Goal: Contribute content: Add original content to the website for others to see

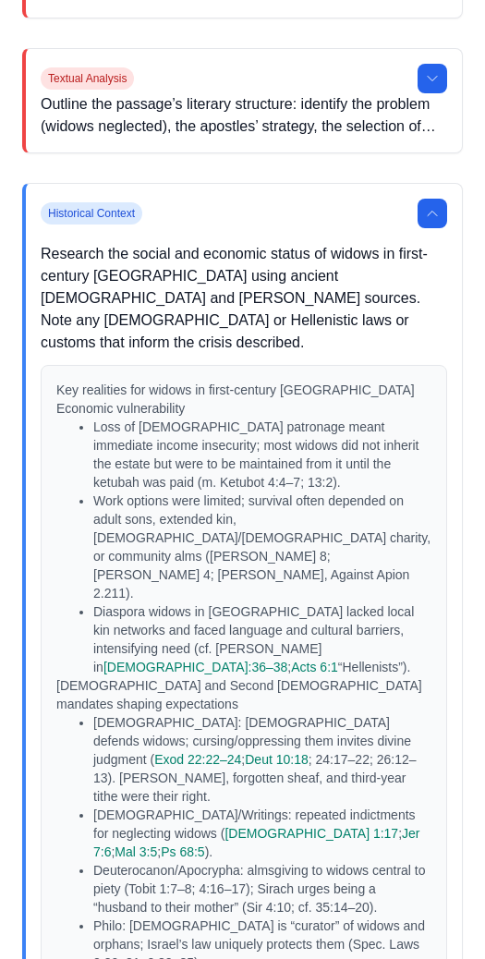
scroll to position [540, 0]
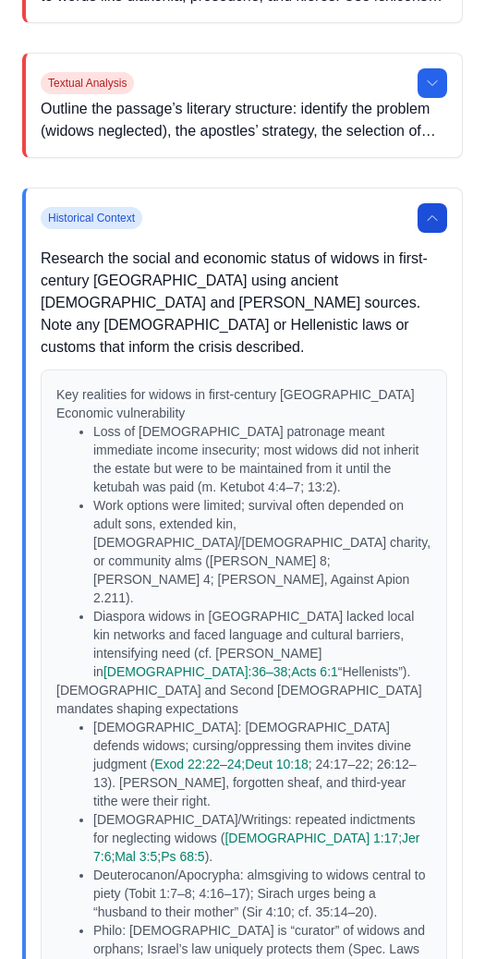
click at [440, 214] on button at bounding box center [433, 218] width 30 height 30
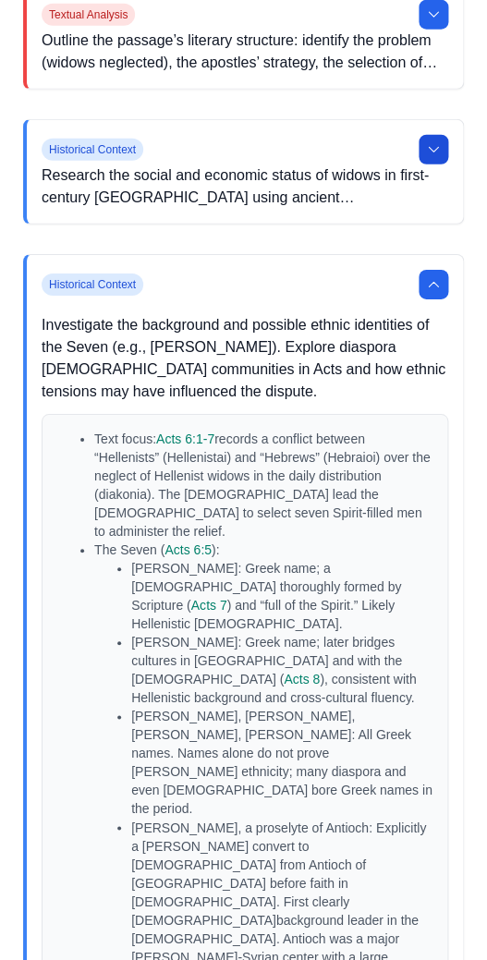
scroll to position [610, 0]
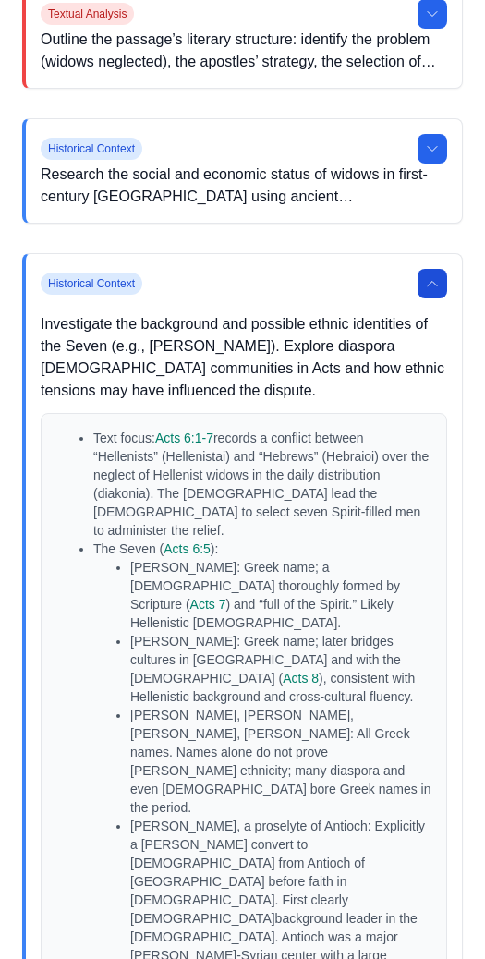
click at [444, 293] on button at bounding box center [433, 284] width 30 height 30
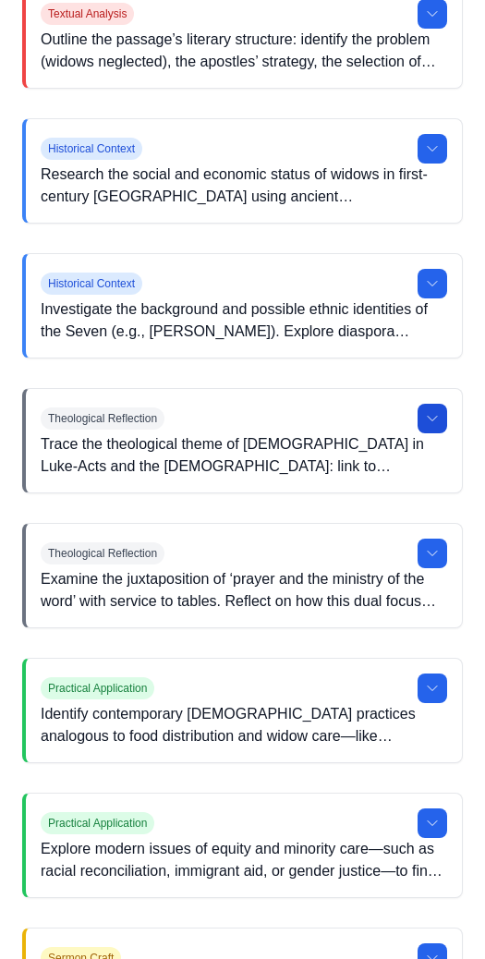
click at [429, 422] on icon at bounding box center [432, 418] width 15 height 15
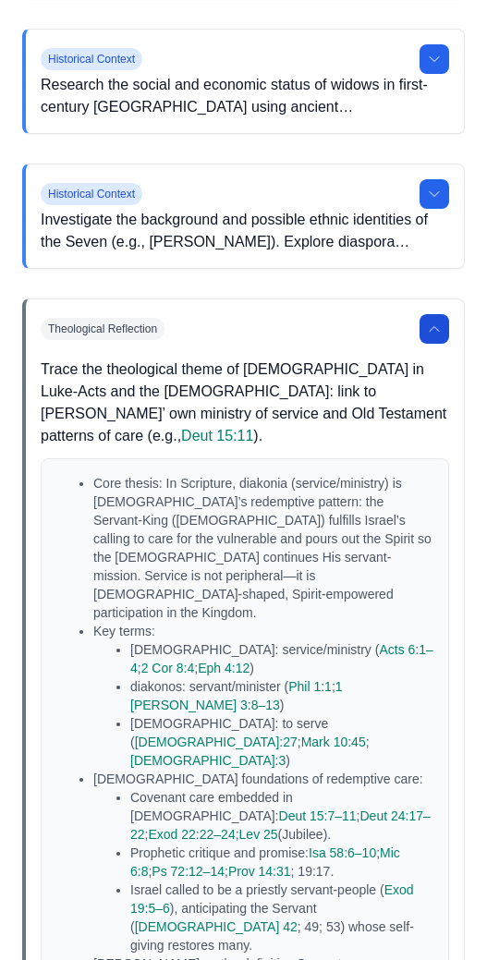
scroll to position [690, 0]
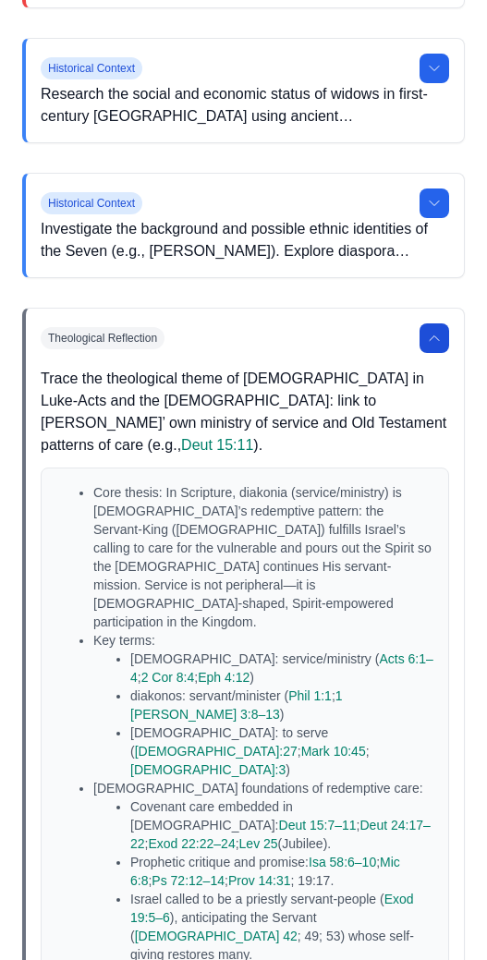
click at [427, 328] on button at bounding box center [434, 338] width 30 height 30
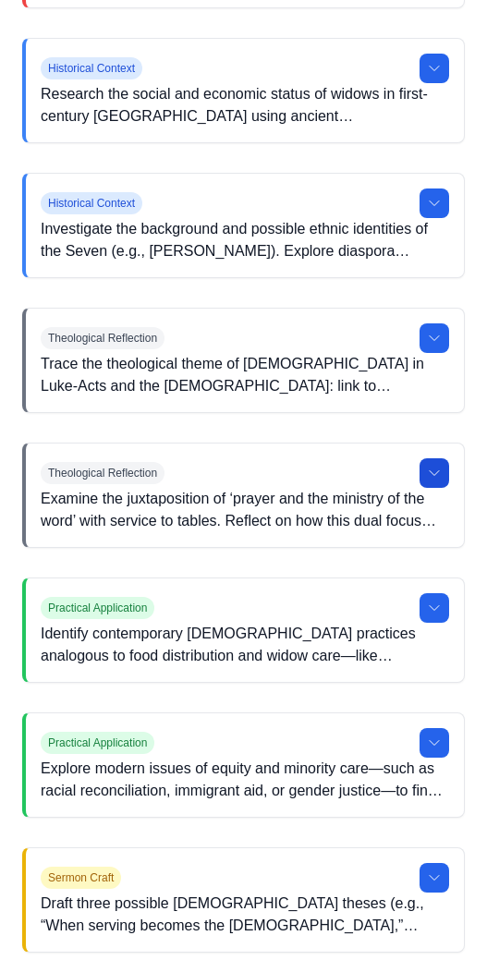
click at [440, 473] on icon at bounding box center [434, 473] width 15 height 15
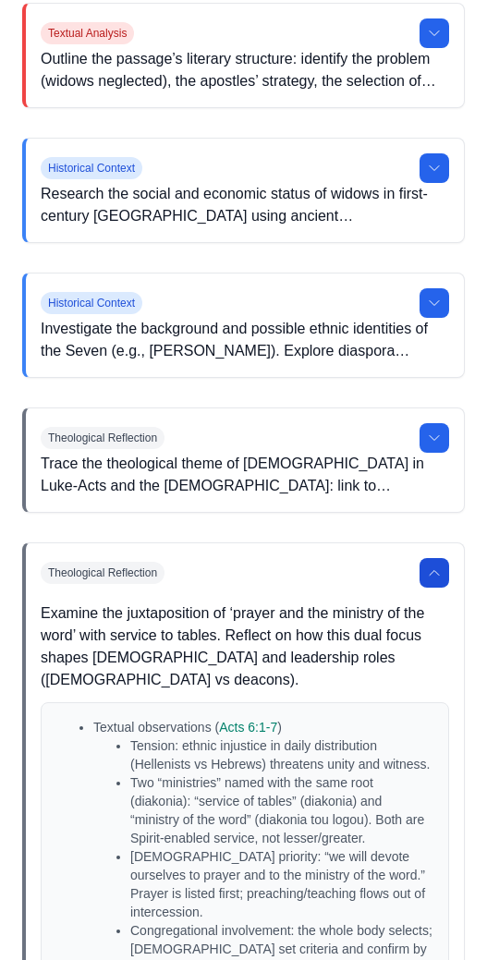
scroll to position [592, 0]
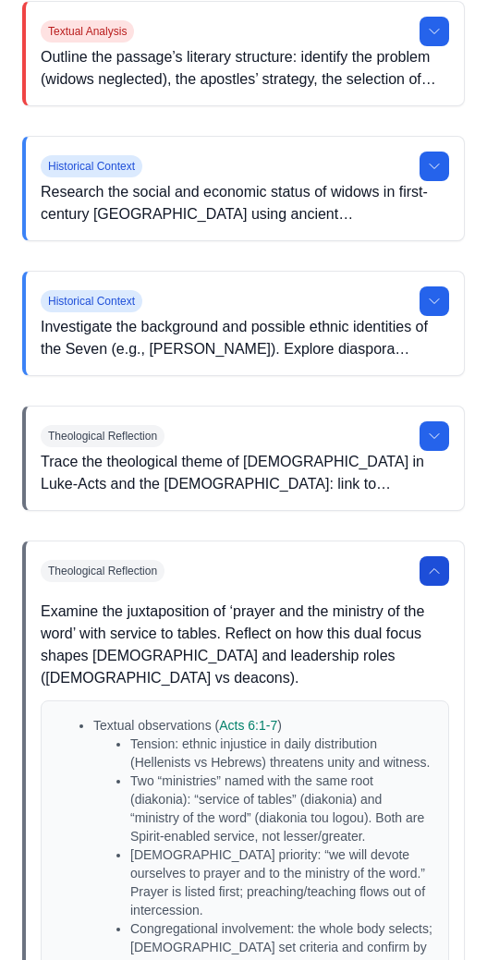
click at [432, 582] on button at bounding box center [434, 571] width 30 height 30
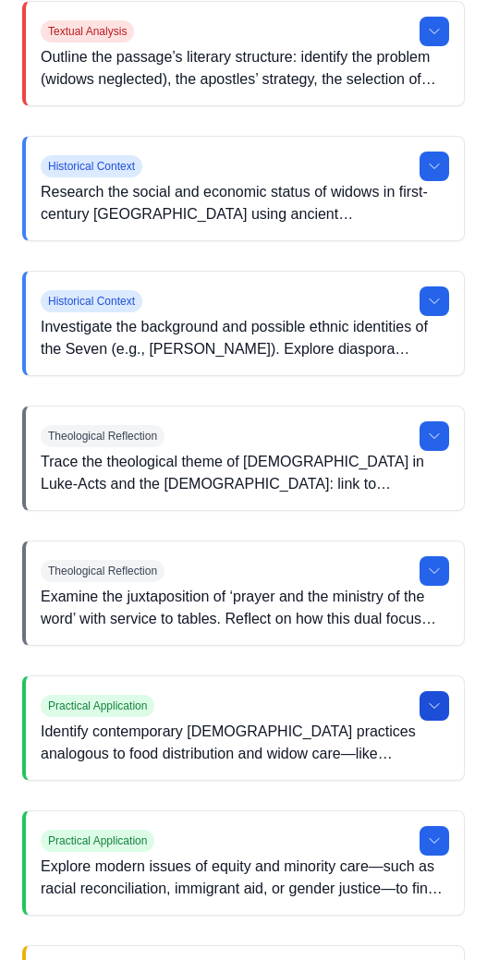
click at [433, 710] on icon at bounding box center [434, 705] width 15 height 15
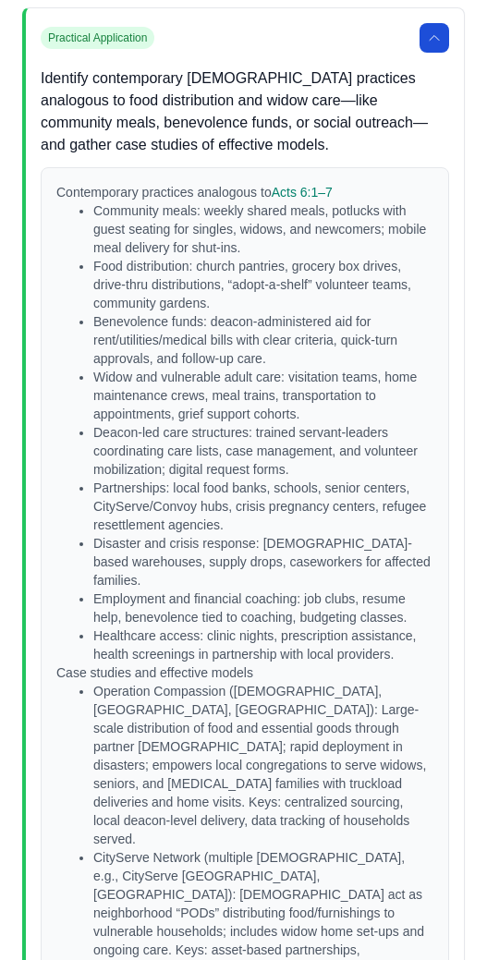
scroll to position [1262, 0]
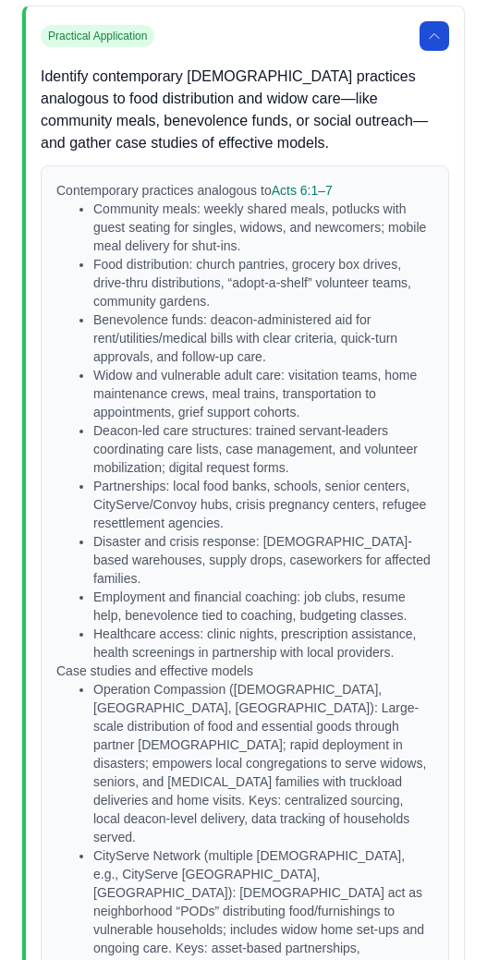
click at [430, 42] on icon at bounding box center [434, 36] width 15 height 15
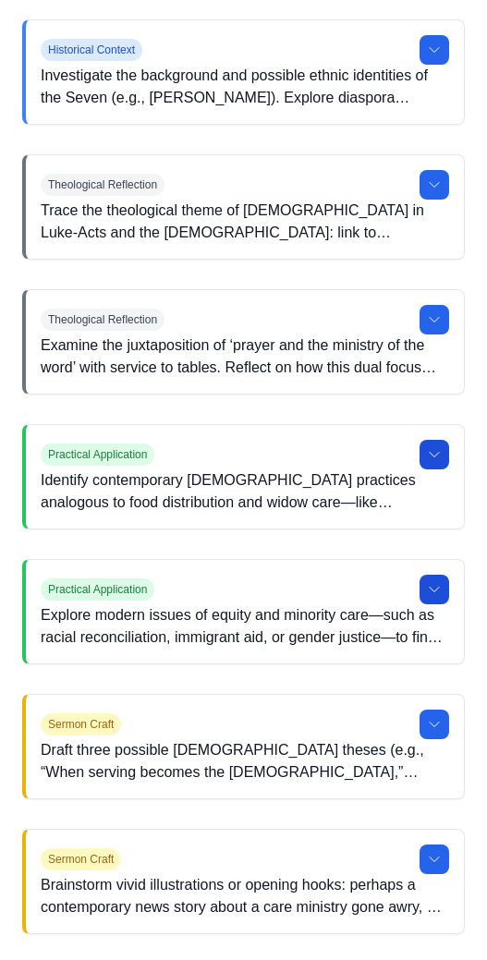
click at [431, 579] on button at bounding box center [434, 590] width 30 height 30
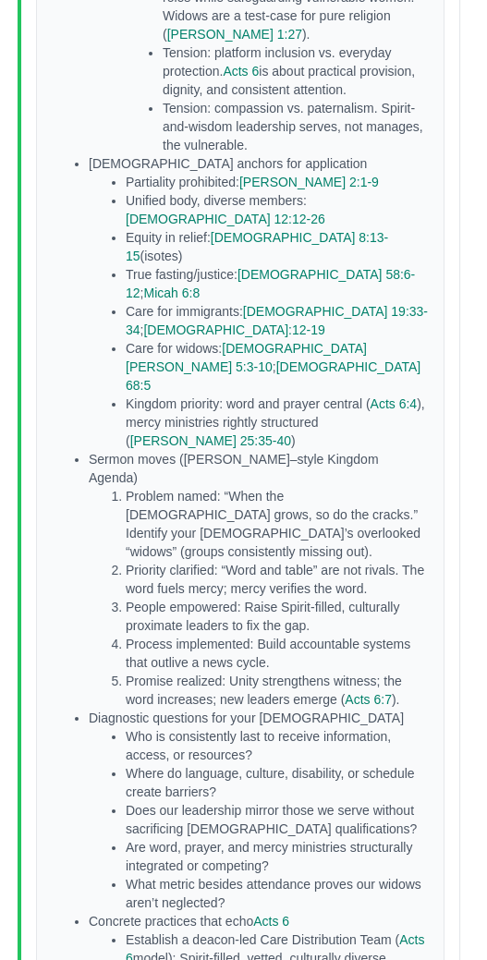
scroll to position [2435, 5]
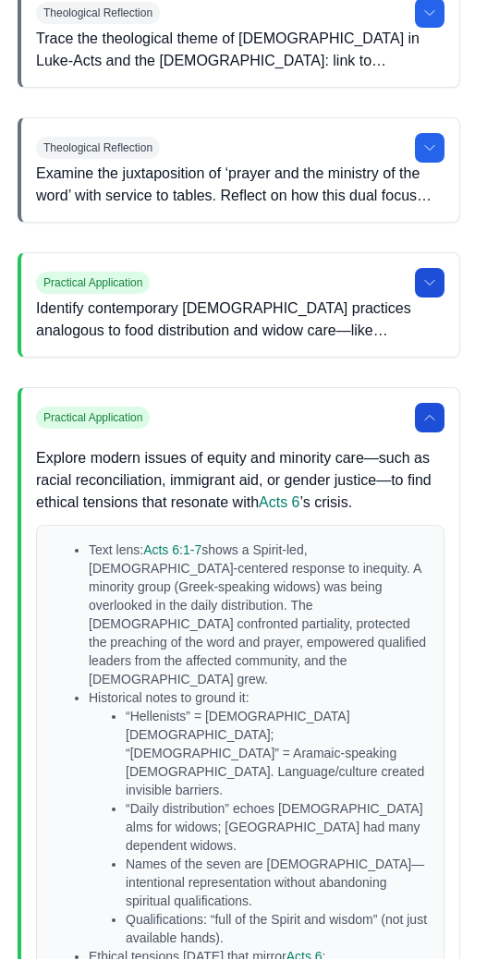
click at [440, 416] on button at bounding box center [431, 419] width 30 height 30
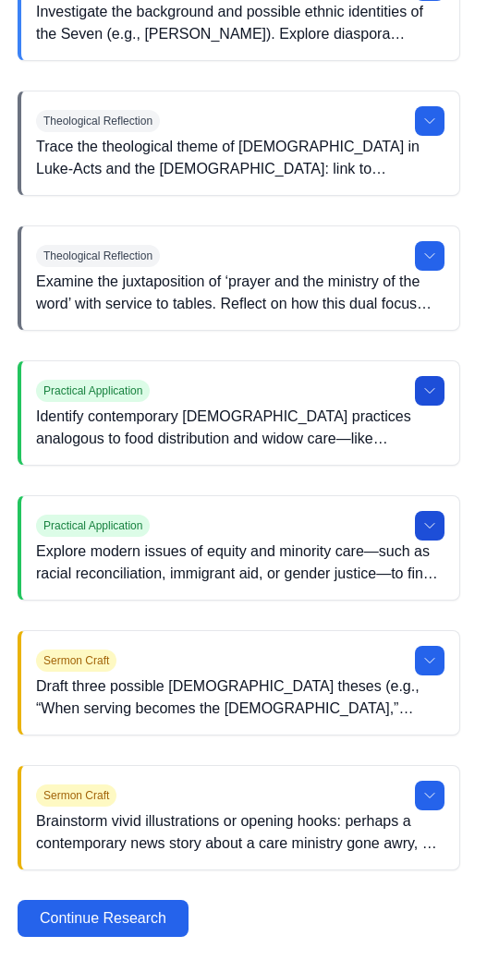
click at [419, 539] on button at bounding box center [430, 527] width 30 height 30
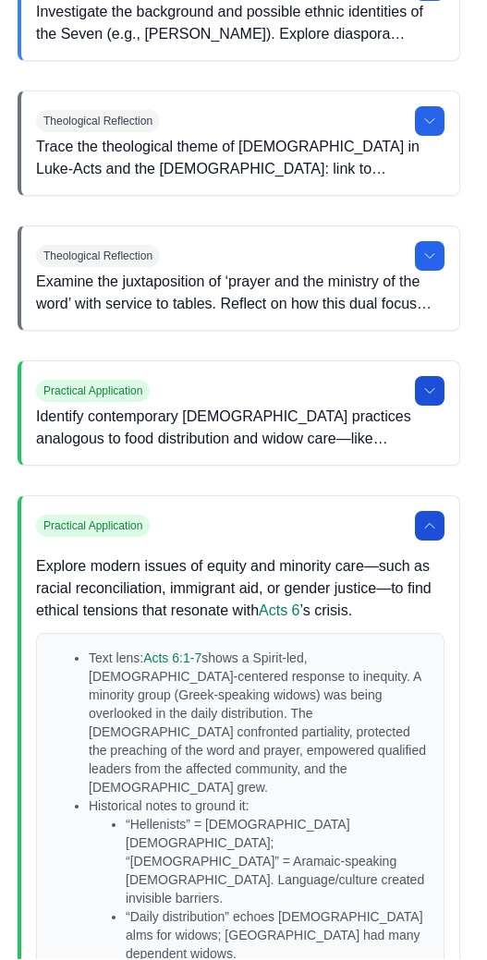
click at [434, 523] on icon at bounding box center [429, 526] width 15 height 15
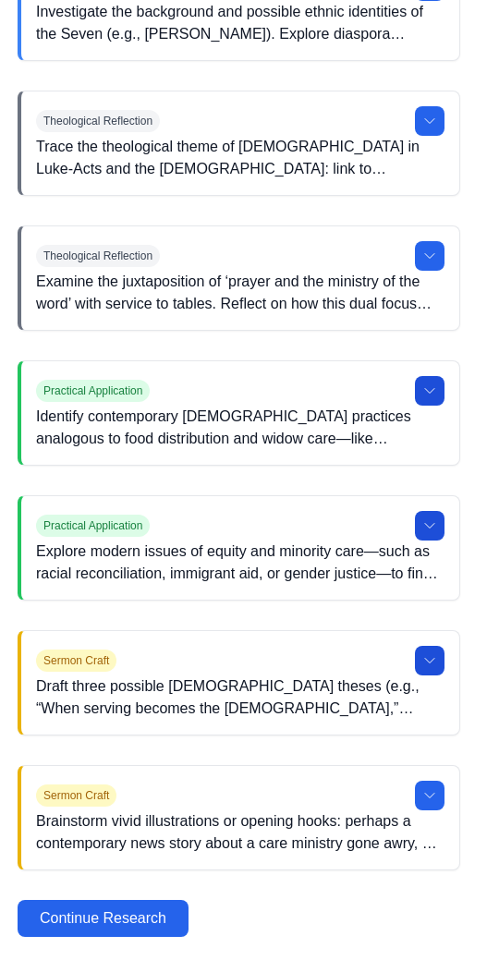
click at [439, 652] on button at bounding box center [430, 662] width 30 height 30
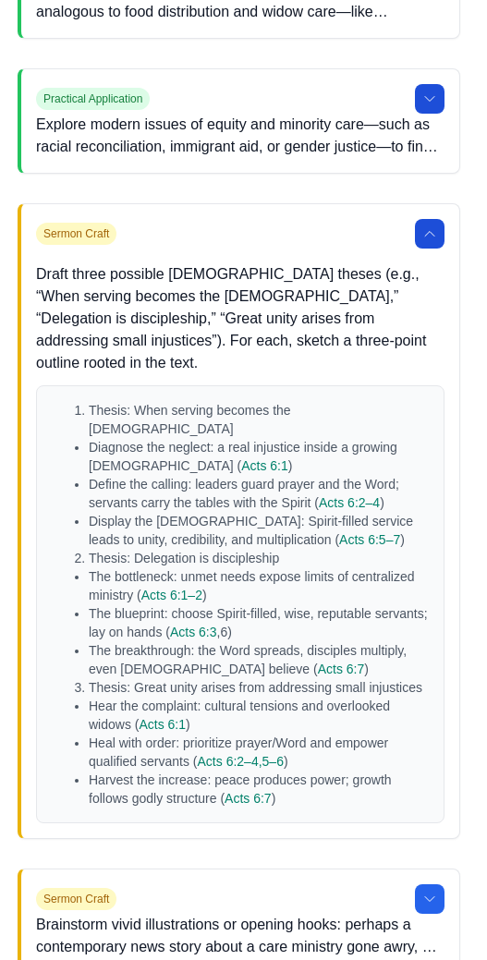
scroll to position [1351, 4]
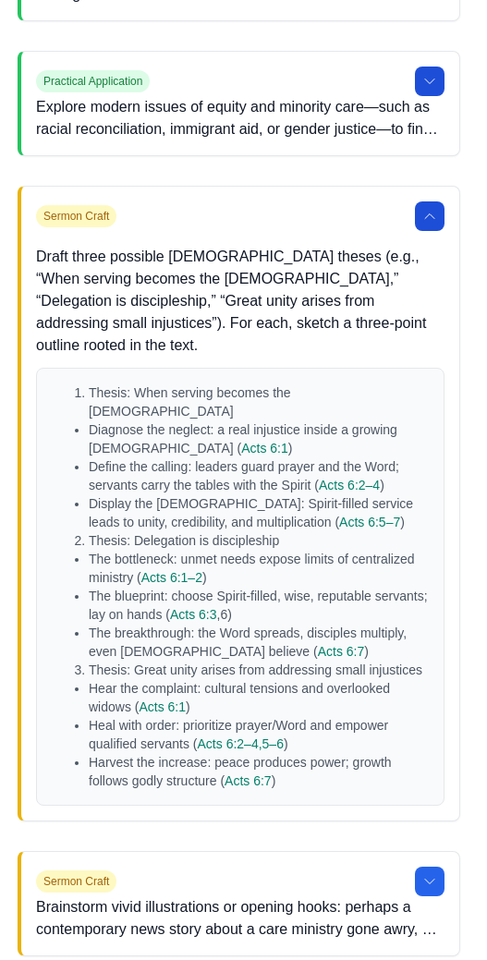
click at [430, 217] on icon at bounding box center [430, 216] width 15 height 15
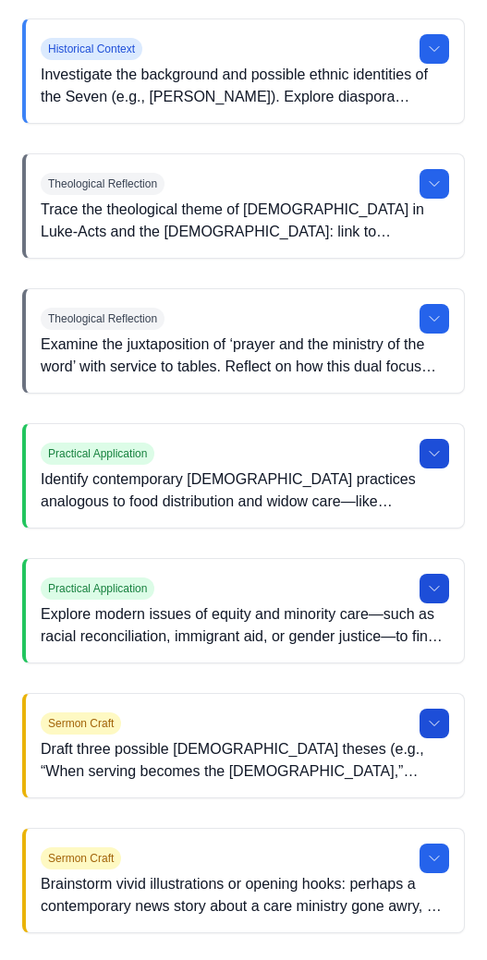
scroll to position [843, 0]
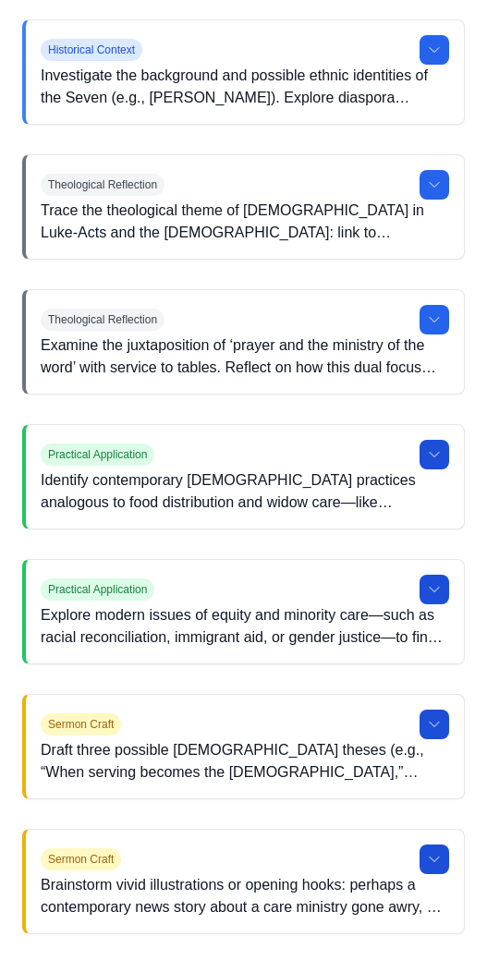
click at [441, 867] on button at bounding box center [434, 859] width 30 height 30
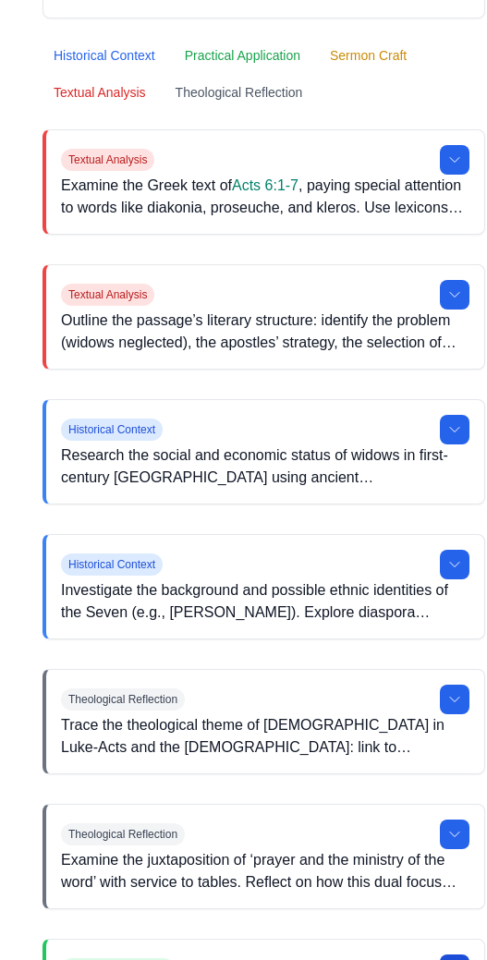
scroll to position [0, 0]
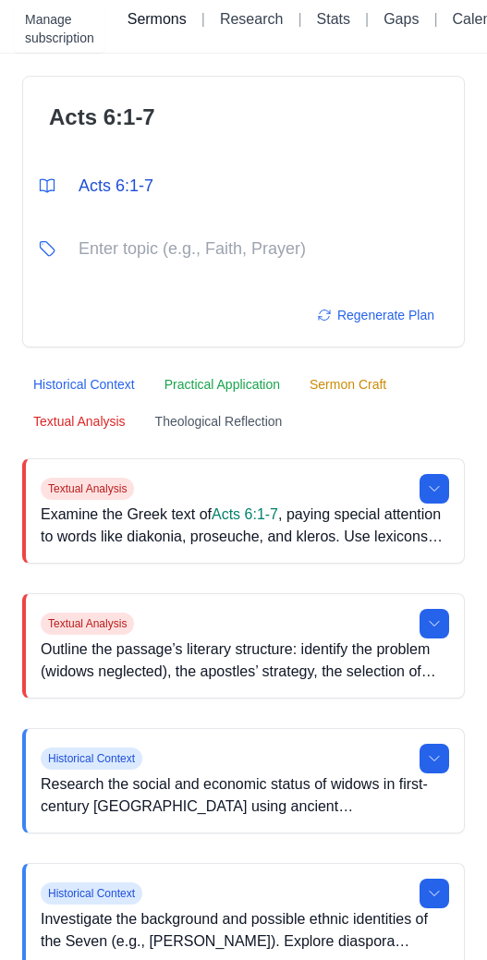
click at [170, 26] on link "Sermons" at bounding box center [156, 19] width 59 height 16
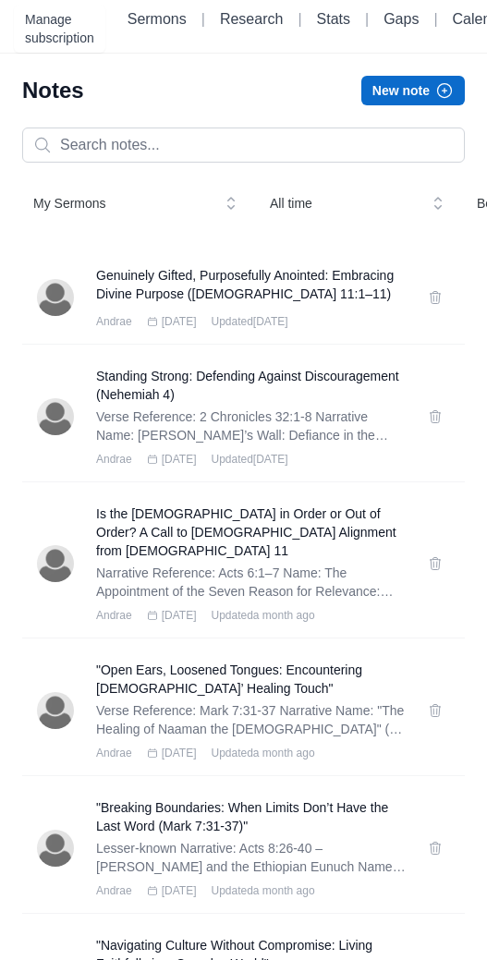
click at [393, 91] on button "New note" at bounding box center [412, 91] width 103 height 30
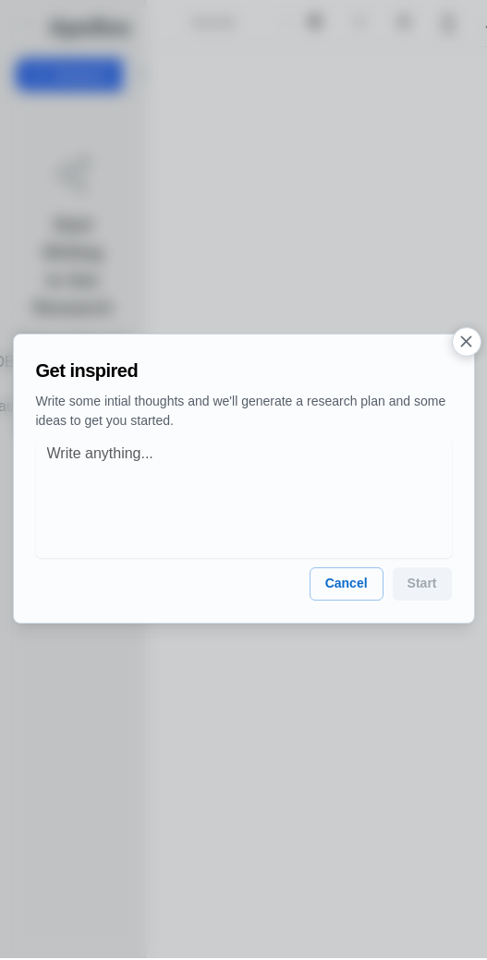
scroll to position [64, 0]
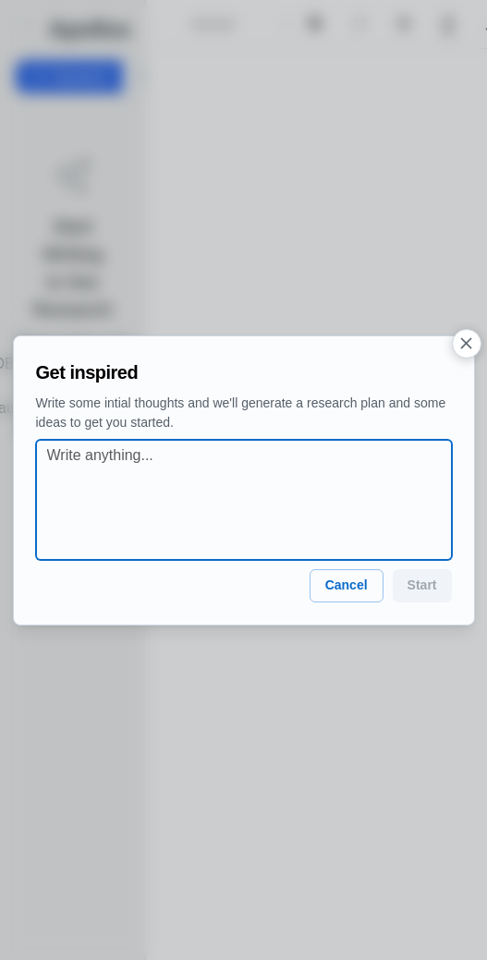
click at [118, 467] on textarea at bounding box center [249, 499] width 405 height 111
click at [150, 472] on textarea at bounding box center [249, 499] width 405 height 111
paste textarea "Chosen To Serve - Serving with The Right Spirit."
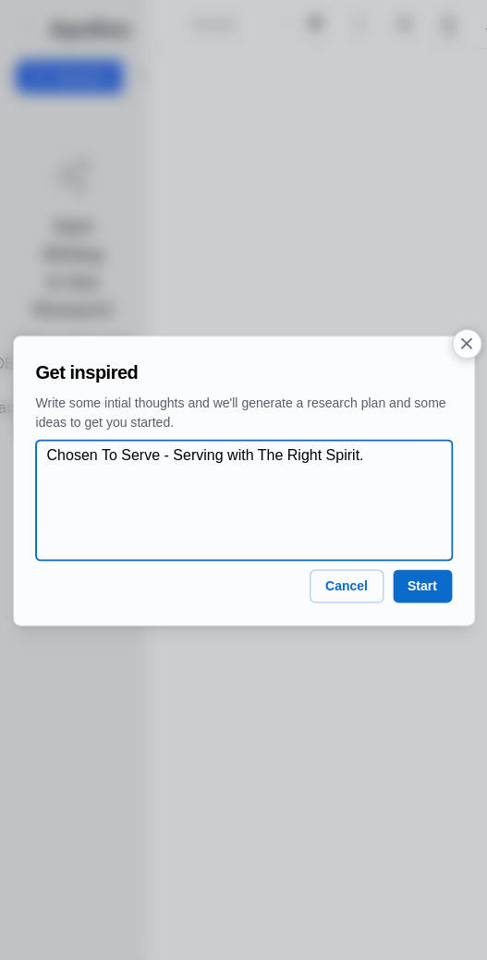
type textarea "Chosen To Serve - Serving with The Right Spirit."
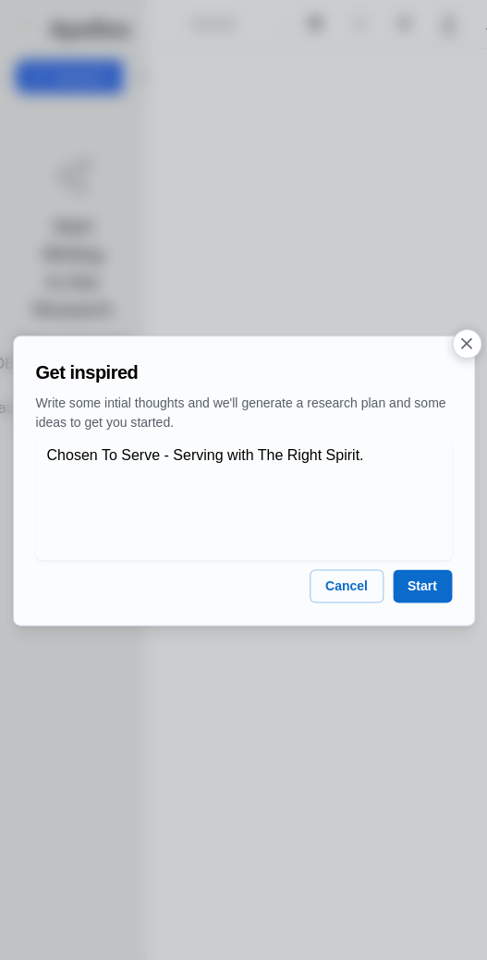
click at [436, 578] on button "Start" at bounding box center [422, 585] width 59 height 33
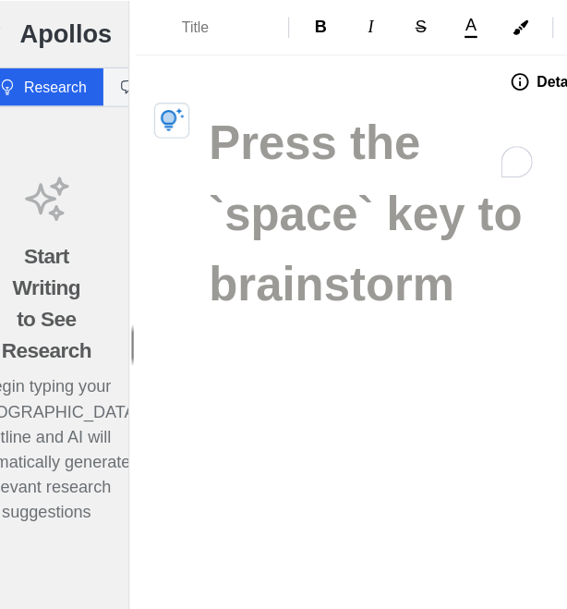
scroll to position [18, 0]
